Goal: Information Seeking & Learning: Compare options

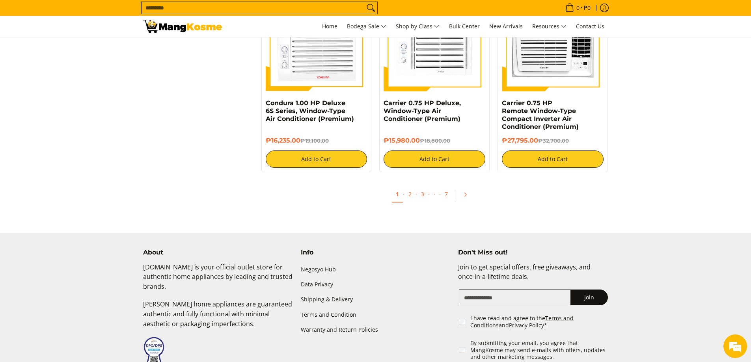
scroll to position [1616, 0]
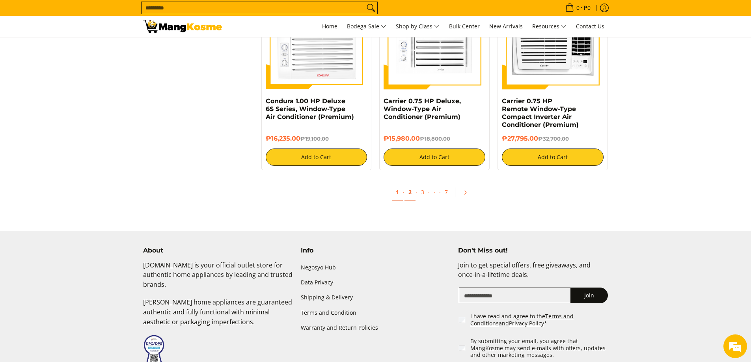
click at [411, 194] on link "2" at bounding box center [409, 192] width 11 height 16
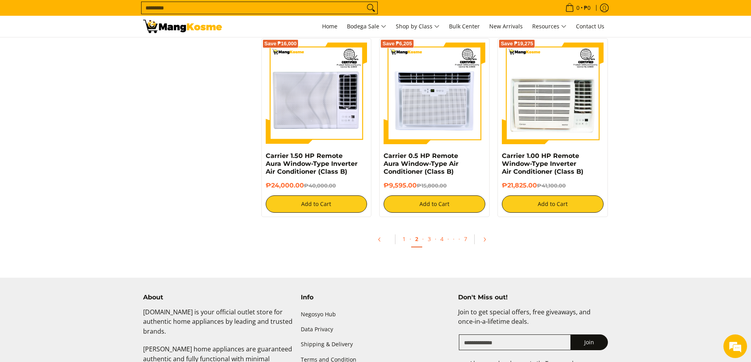
scroll to position [1498, 0]
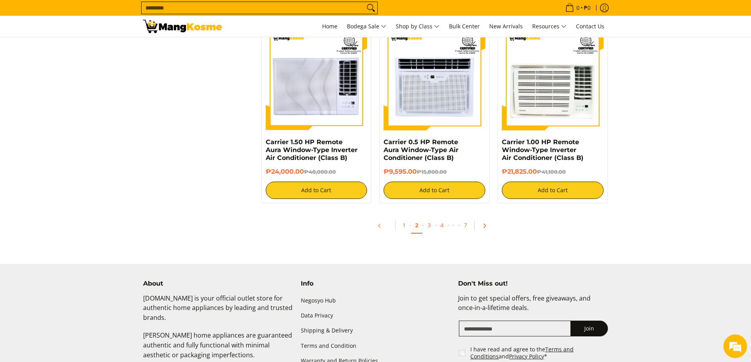
click at [483, 224] on icon "Pagination" at bounding box center [485, 226] width 6 height 6
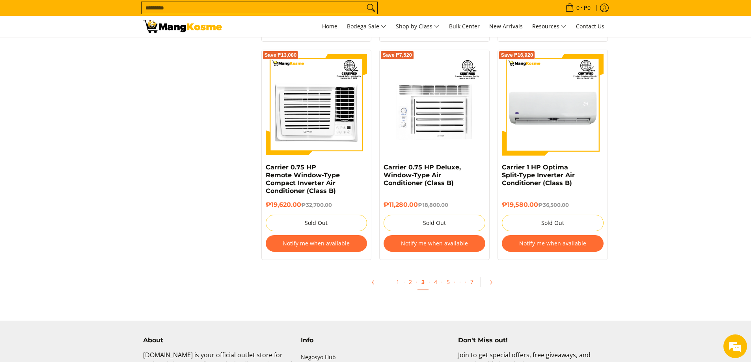
scroll to position [1576, 0]
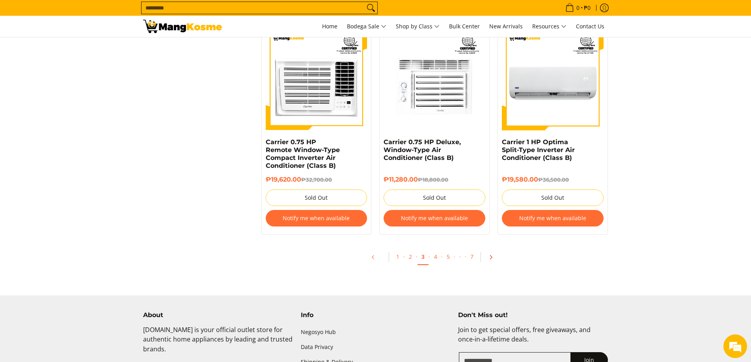
click at [490, 258] on icon "Pagination" at bounding box center [491, 257] width 2 height 4
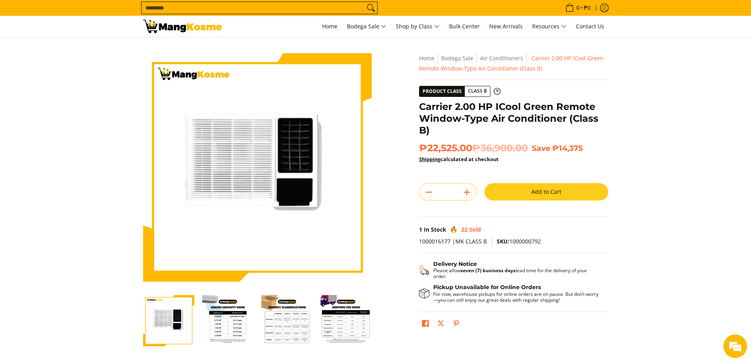
click at [235, 334] on img "Carrier 2.00 HP ICool Green Remote Window-Type Air Conditioner (Class B)-2" at bounding box center [227, 320] width 51 height 51
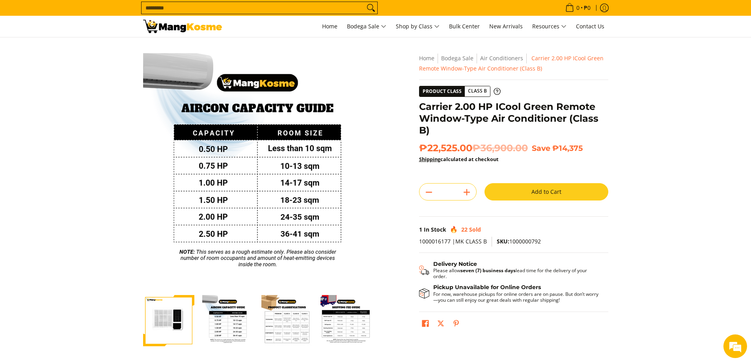
click at [275, 326] on img "Carrier 2.00 HP ICool Green Remote Window-Type Air Conditioner (Class B)-3" at bounding box center [286, 320] width 51 height 51
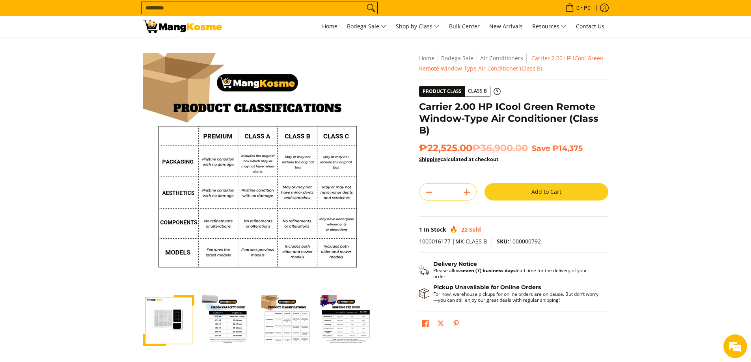
click at [352, 325] on img "Carrier 2.00 HP ICool Green Remote Window-Type Air Conditioner (Class B)-4" at bounding box center [345, 320] width 51 height 51
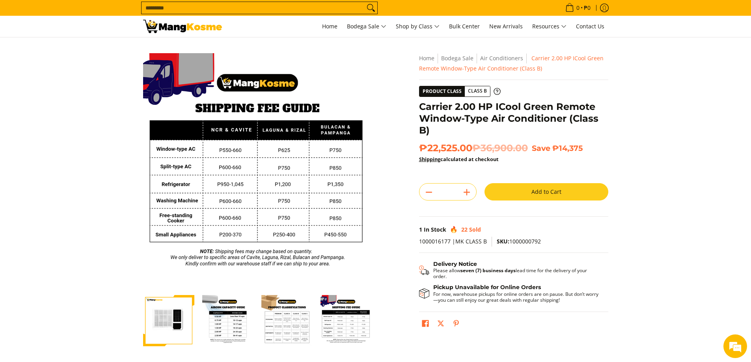
click at [235, 328] on img "Carrier 2.00 HP ICool Green Remote Window-Type Air Conditioner (Class B)-2" at bounding box center [227, 320] width 51 height 51
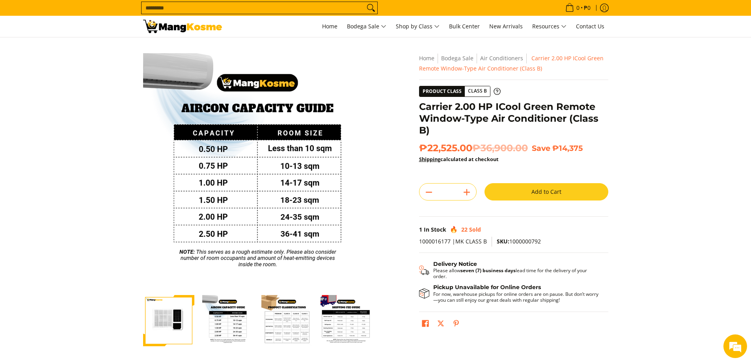
click at [173, 321] on img "Carrier 2.00 HP ICool Green Remote Window-Type Air Conditioner (Class B)-1" at bounding box center [168, 320] width 51 height 51
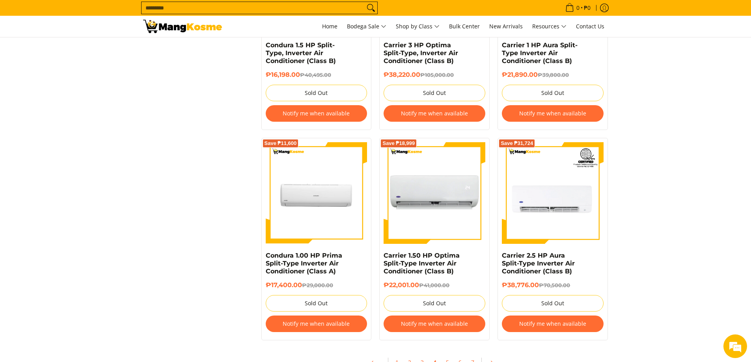
scroll to position [1695, 0]
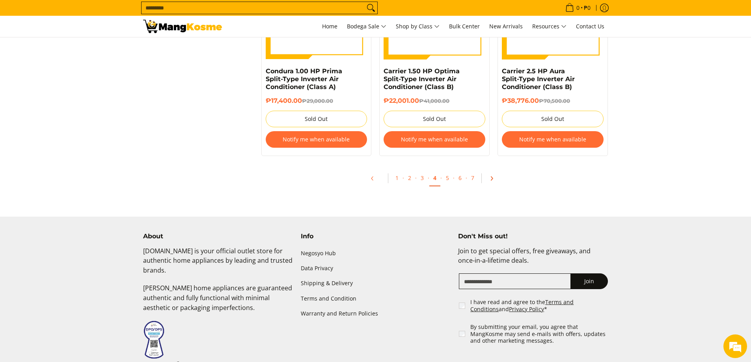
click at [490, 178] on icon "Pagination" at bounding box center [492, 179] width 6 height 6
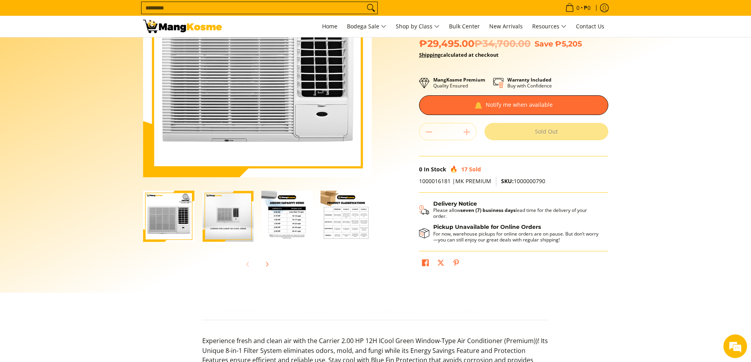
scroll to position [118, 0]
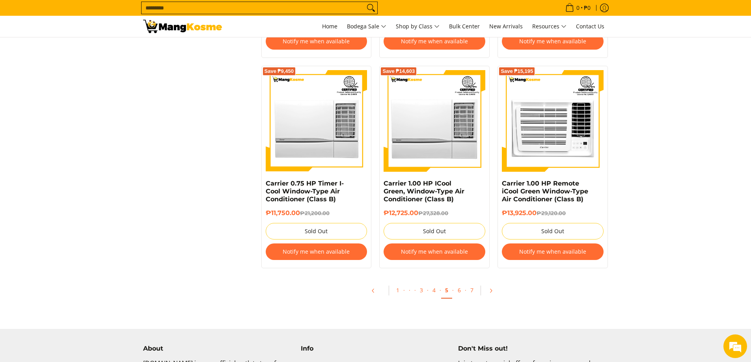
scroll to position [1655, 0]
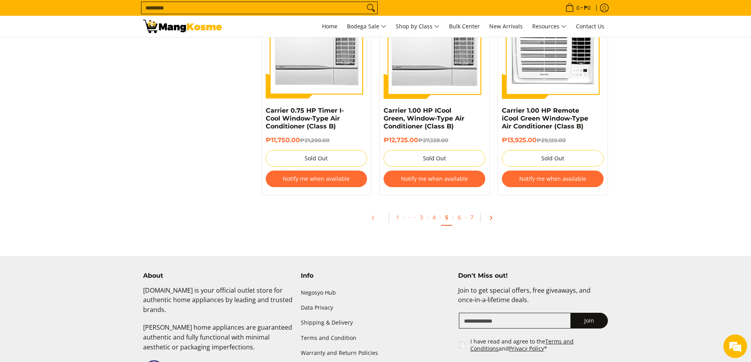
click at [490, 216] on icon "Pagination" at bounding box center [491, 218] width 6 height 6
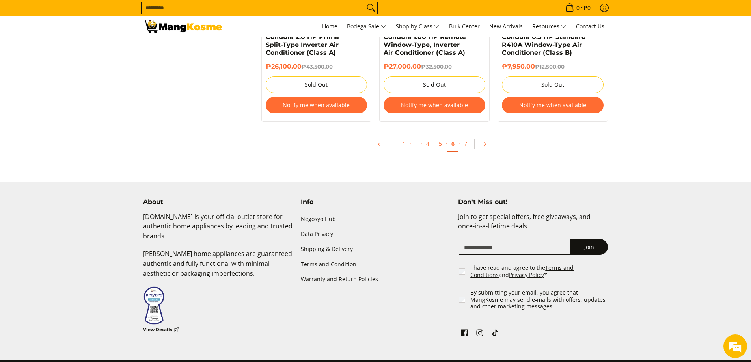
scroll to position [1734, 0]
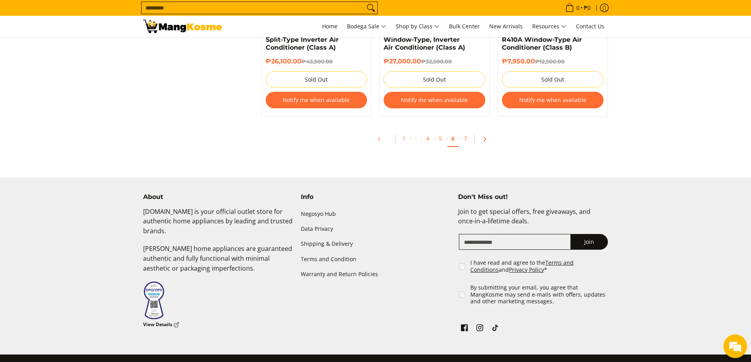
click at [483, 138] on icon "Pagination" at bounding box center [485, 139] width 6 height 6
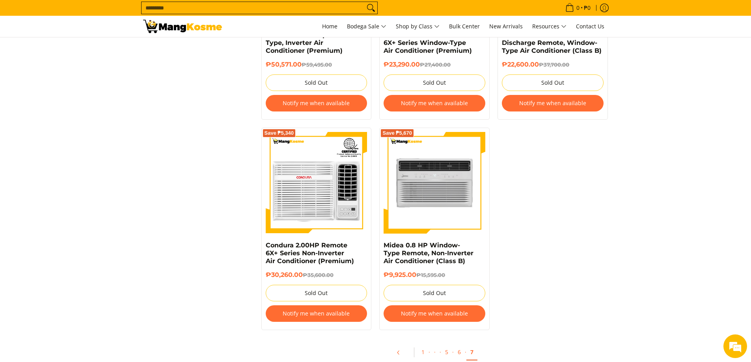
scroll to position [1419, 0]
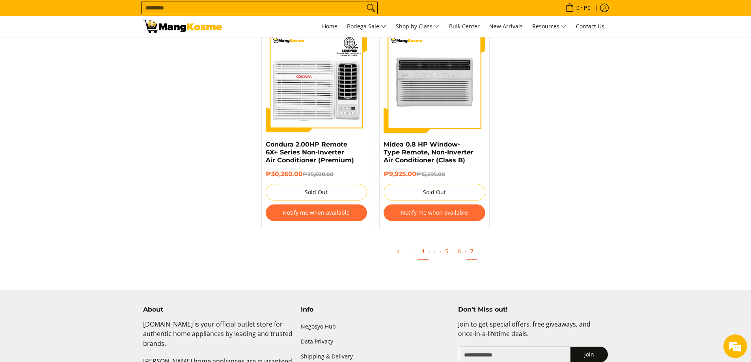
click at [425, 253] on link "1" at bounding box center [422, 252] width 11 height 16
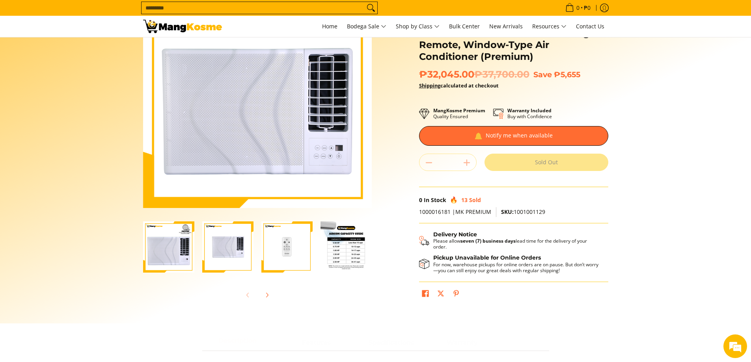
scroll to position [79, 0]
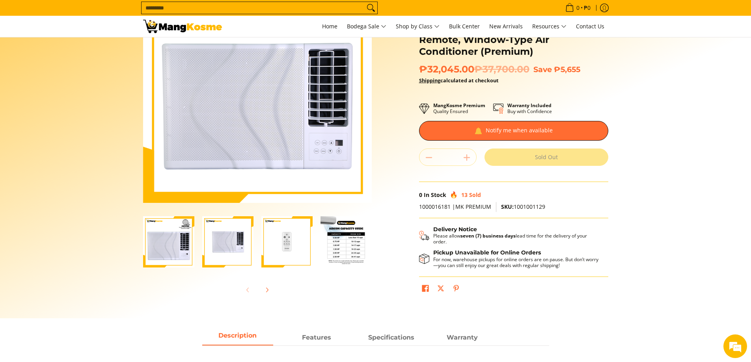
click at [347, 245] on img "Carrier 2.00 HP Aura Side Discharge Remote, Window-Type Air Conditioner (Premiu…" at bounding box center [345, 241] width 51 height 51
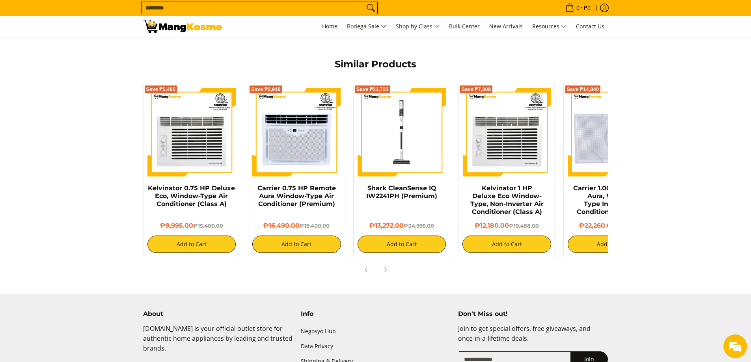
scroll to position [591, 0]
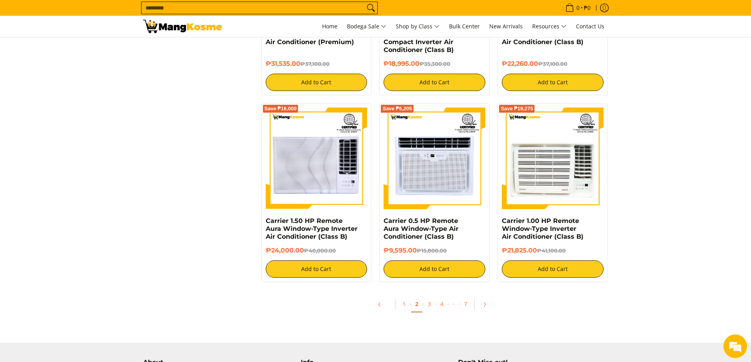
scroll to position [1182, 0]
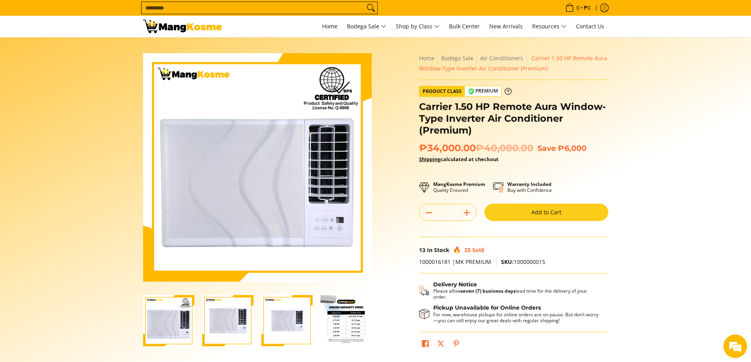
click at [342, 326] on img "Carrier 1.50 HP Remote Aura Window-Type Inverter Air Conditioner (Premium)-4" at bounding box center [345, 320] width 51 height 51
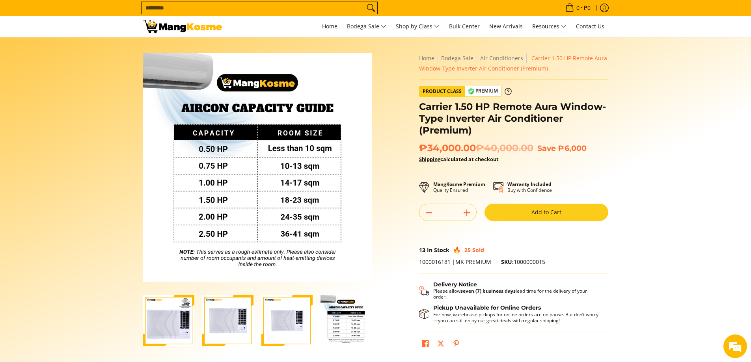
click at [164, 318] on img "Carrier 1.50 HP Remote Aura Window-Type Inverter Air Conditioner (Premium)-1" at bounding box center [168, 320] width 51 height 51
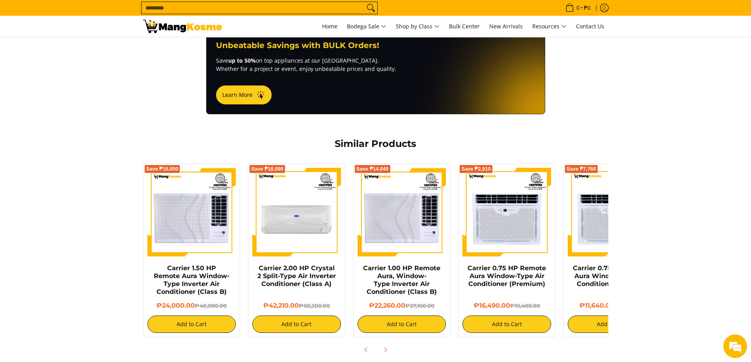
scroll to position [552, 0]
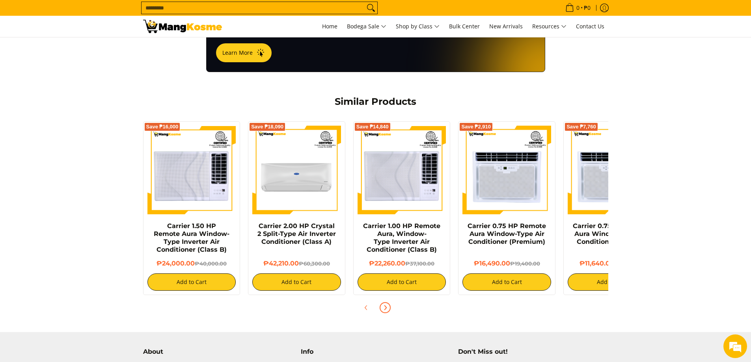
click at [387, 305] on icon "Next" at bounding box center [385, 308] width 6 height 6
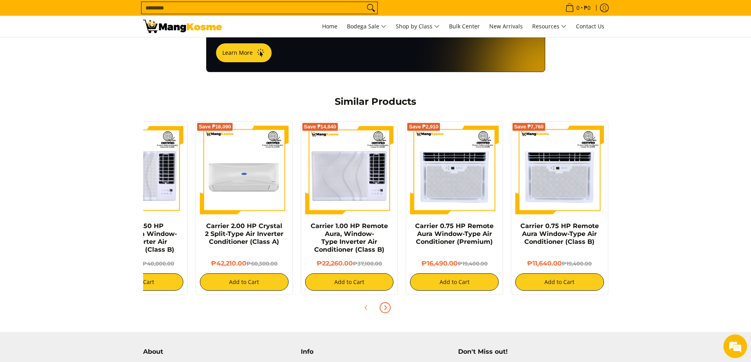
click at [387, 305] on icon "Next" at bounding box center [385, 308] width 6 height 6
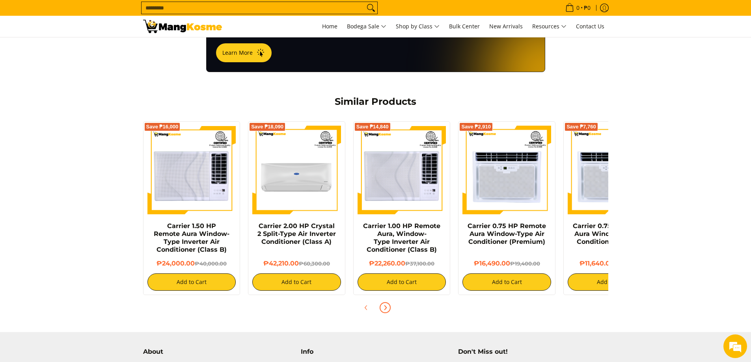
click at [387, 305] on icon "Next" at bounding box center [385, 308] width 6 height 6
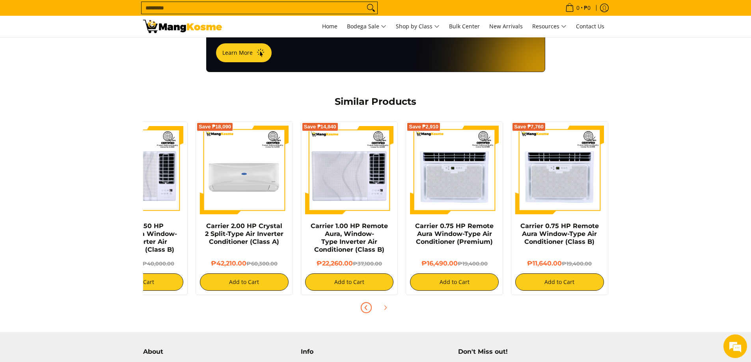
click at [365, 306] on icon "Previous" at bounding box center [366, 308] width 2 height 4
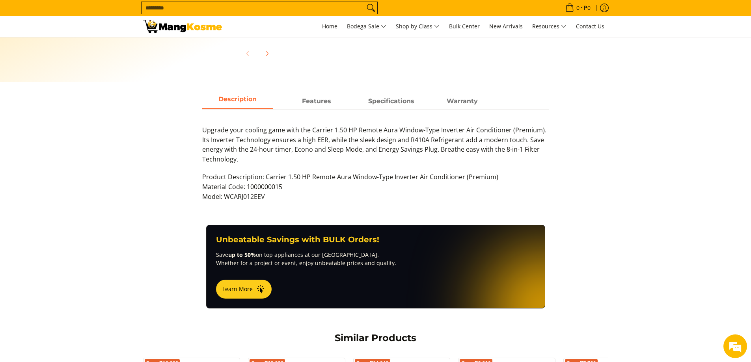
scroll to position [197, 0]
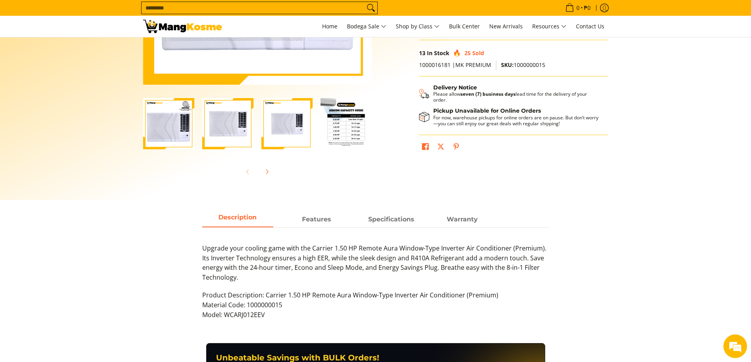
click at [350, 130] on img "Carrier 1.50 HP Remote Aura Window-Type Inverter Air Conditioner (Premium)-4" at bounding box center [345, 123] width 51 height 51
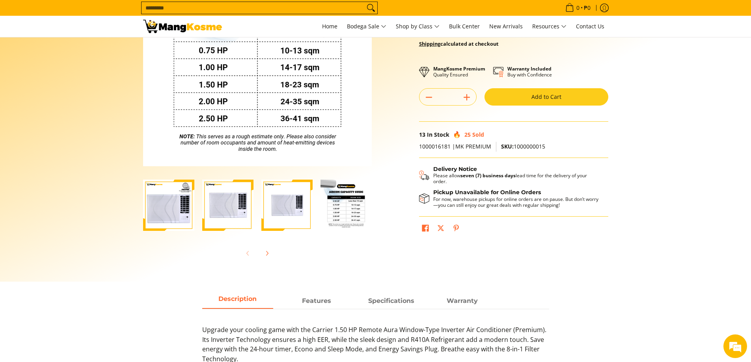
scroll to position [0, 0]
